Goal: Complete application form: Complete application form

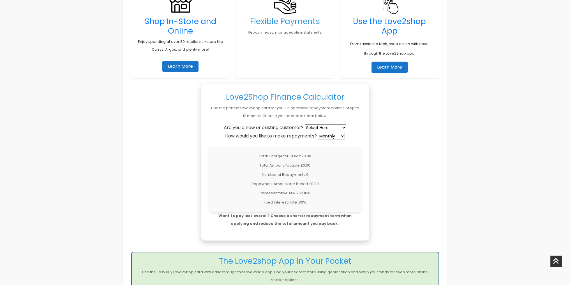
scroll to position [364, 0]
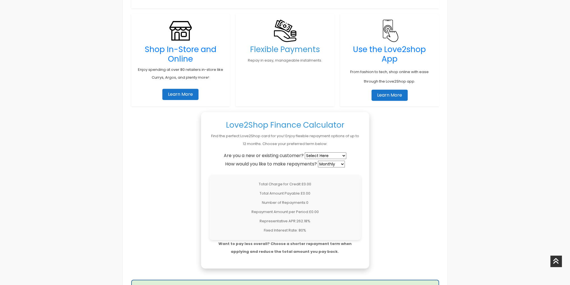
click at [327, 154] on select "Select Here New Customer Existing Customer" at bounding box center [325, 155] width 41 height 7
select select "new"
click at [305, 152] on select "Select Here New Customer Existing Customer" at bounding box center [325, 155] width 41 height 7
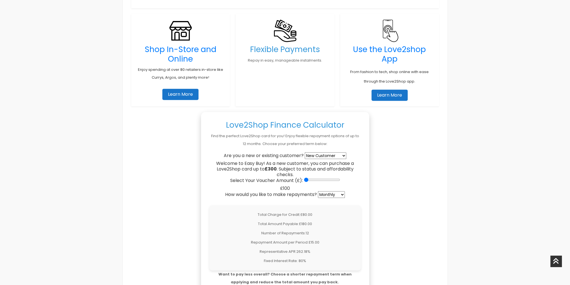
click at [304, 178] on input "Select Your Voucher Amount (£):" at bounding box center [322, 180] width 36 height 4
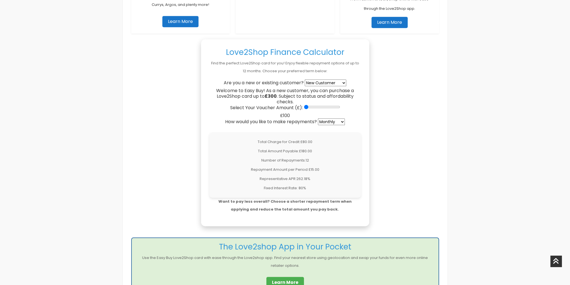
scroll to position [449, 0]
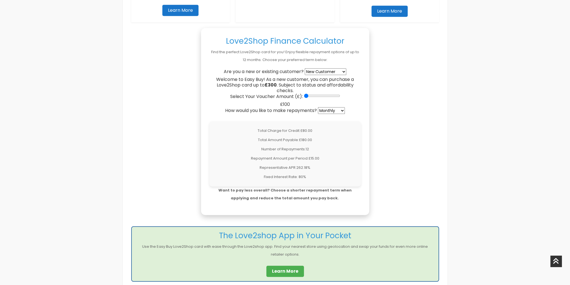
click at [309, 94] on input "Select Your Voucher Amount (£):" at bounding box center [322, 96] width 36 height 4
drag, startPoint x: 307, startPoint y: 94, endPoint x: 311, endPoint y: 94, distance: 4.6
click at [311, 94] on input "Select Your Voucher Amount (£):" at bounding box center [322, 96] width 36 height 4
click at [318, 95] on input "Select Your Voucher Amount (£):" at bounding box center [322, 96] width 36 height 4
drag, startPoint x: 322, startPoint y: 94, endPoint x: 341, endPoint y: 91, distance: 18.7
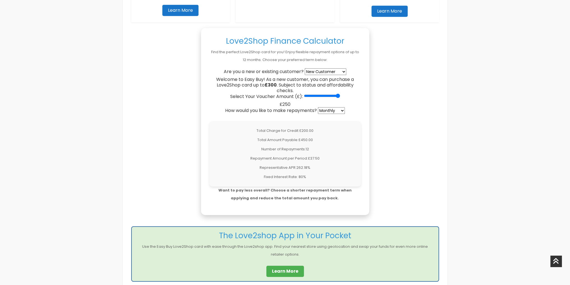
type input "300"
click at [340, 94] on input "Select Your Voucher Amount (£):" at bounding box center [322, 96] width 36 height 4
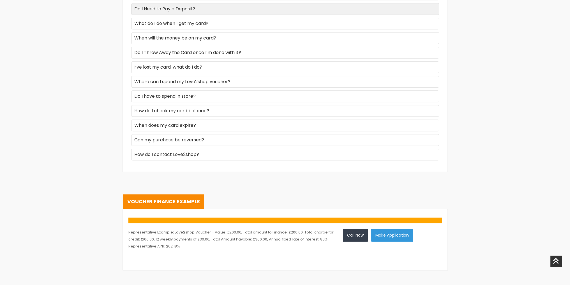
scroll to position [785, 0]
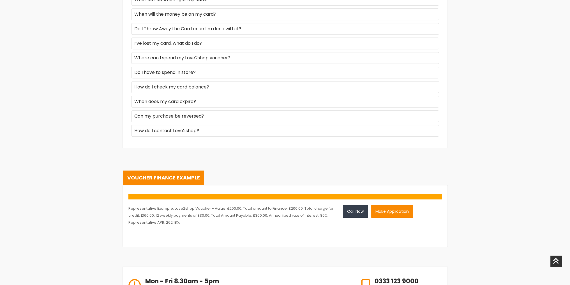
click at [398, 210] on button "Make Application" at bounding box center [392, 211] width 42 height 13
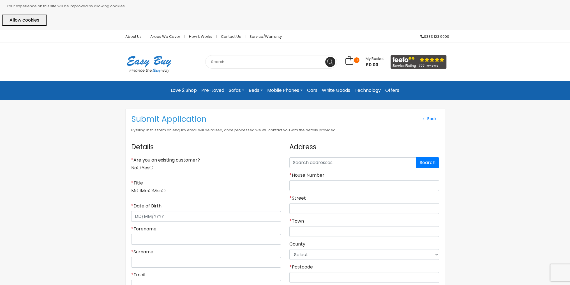
click at [140, 167] on input "No" at bounding box center [139, 168] width 4 height 4
radio input "true"
click at [152, 190] on input "radio" at bounding box center [151, 191] width 4 height 4
radio input "true"
click at [159, 216] on input "* Date of Birth" at bounding box center [206, 216] width 150 height 11
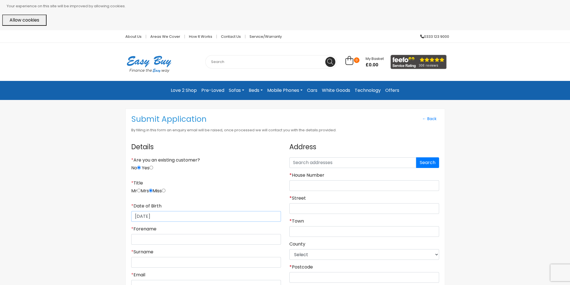
type input "[DATE]"
click at [158, 241] on input "* Forename" at bounding box center [206, 239] width 150 height 11
type input "Nena"
type input "[PERSON_NAME]"
type input "(07403) 580751"
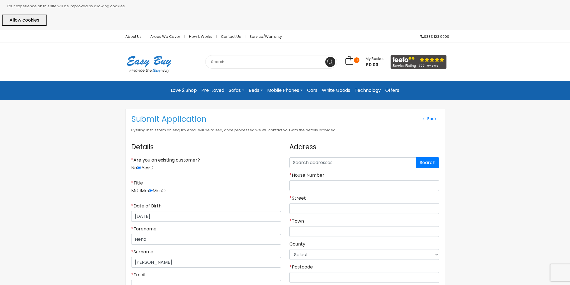
type input "GU22 9NY"
type input "19"
type input "Liquorice Lane"
type input "Gu22 9ny"
type input "GU22 9NY"
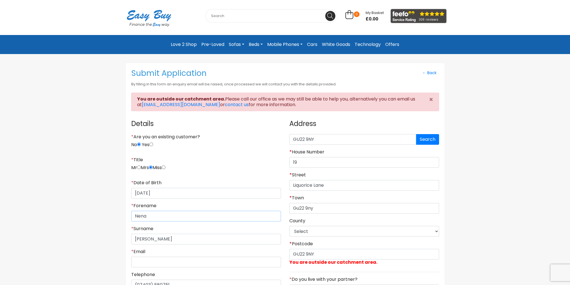
scroll to position [56, 0]
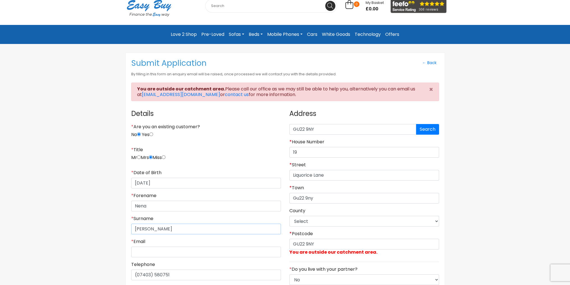
drag, startPoint x: 156, startPoint y: 228, endPoint x: 124, endPoint y: 230, distance: 31.5
type input "De La [PERSON_NAME]"
